Goal: Communication & Community: Answer question/provide support

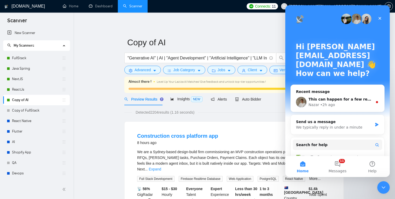
click at [352, 102] on div "This can happen for a few reasons. First, the sync with Upwork runs automatical…" at bounding box center [341, 98] width 64 height 5
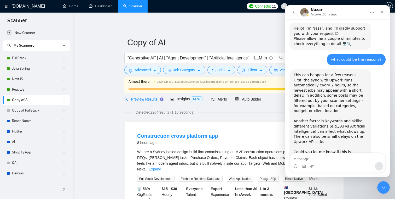
scroll to position [286, 0]
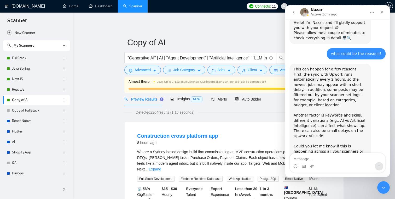
click at [314, 160] on textarea "Message…" at bounding box center [338, 157] width 96 height 9
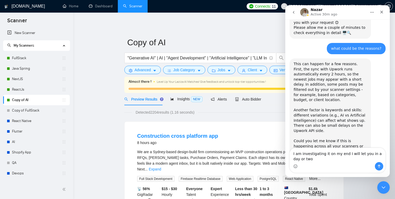
type textarea "I am investigating it on my end I will let you in a day or two"
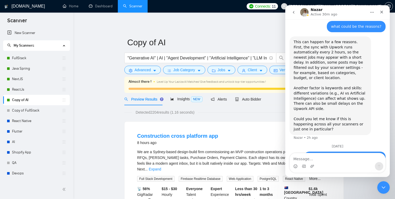
scroll to position [321, 0]
click at [297, 13] on button "go back" at bounding box center [294, 12] width 10 height 10
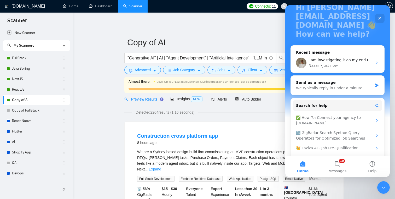
scroll to position [51, 0]
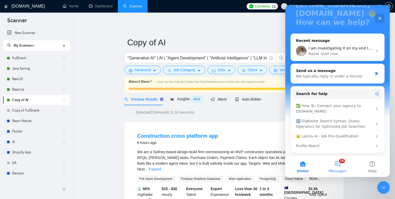
click at [338, 161] on button "10 Messages" at bounding box center [337, 166] width 35 height 21
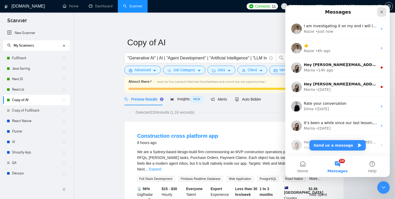
click at [383, 11] on icon "Close" at bounding box center [382, 12] width 4 height 4
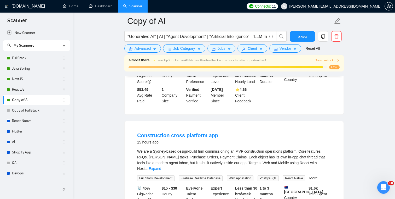
scroll to position [118, 0]
